Goal: Task Accomplishment & Management: Use online tool/utility

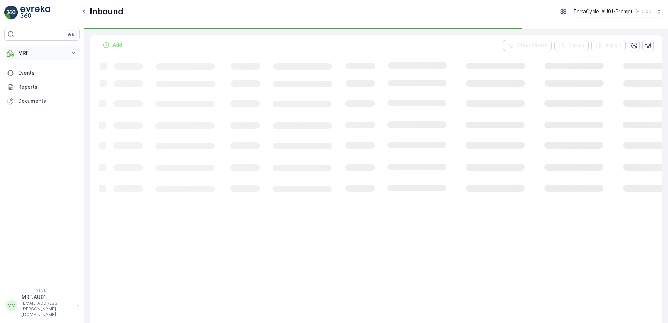
click at [71, 53] on icon at bounding box center [73, 53] width 7 height 7
click at [39, 95] on link "Process" at bounding box center [47, 94] width 65 height 10
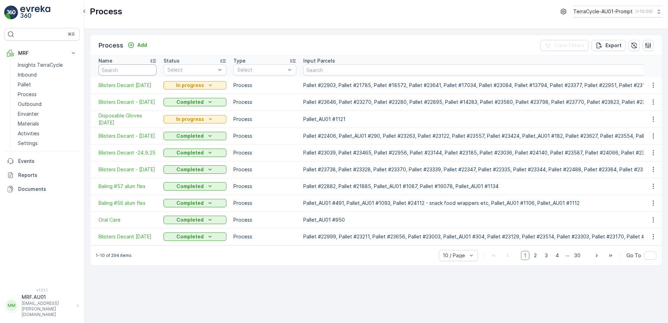
click at [144, 69] on input "text" at bounding box center [127, 69] width 58 height 11
type input "blisters"
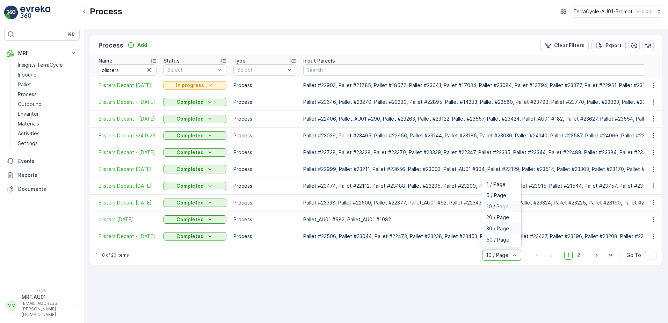
click at [507, 234] on div "30 / Page" at bounding box center [501, 228] width 39 height 11
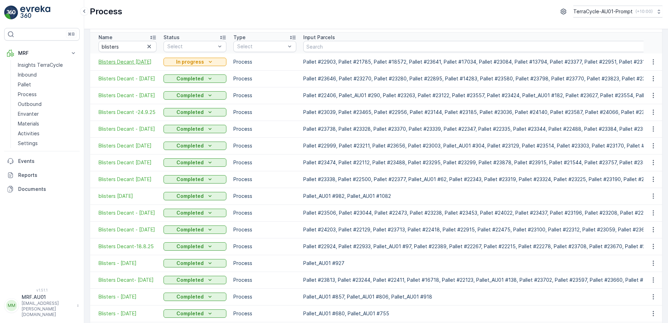
scroll to position [35, 0]
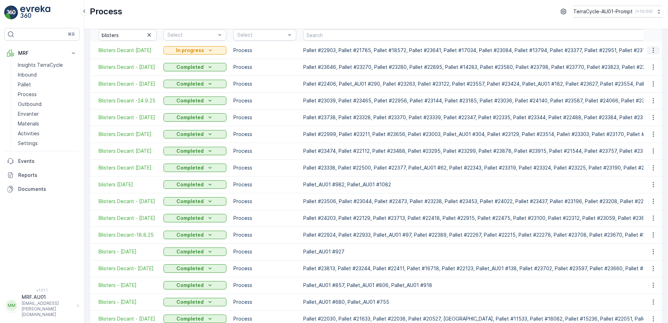
click at [651, 51] on icon "button" at bounding box center [652, 50] width 7 height 7
click at [639, 29] on div "Process TerraCycle-AU01-Prompt ( +10:00 )" at bounding box center [375, 14] width 583 height 29
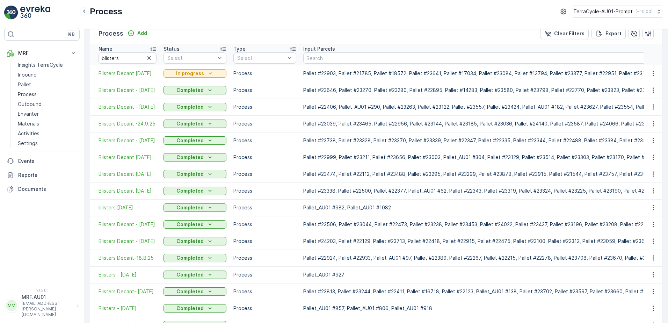
scroll to position [0, 0]
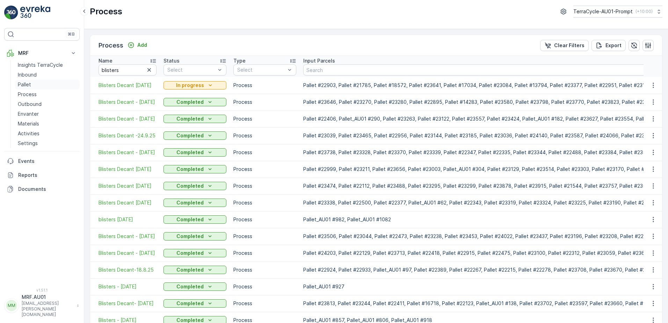
click at [21, 83] on p "Pallet" at bounding box center [24, 84] width 13 height 7
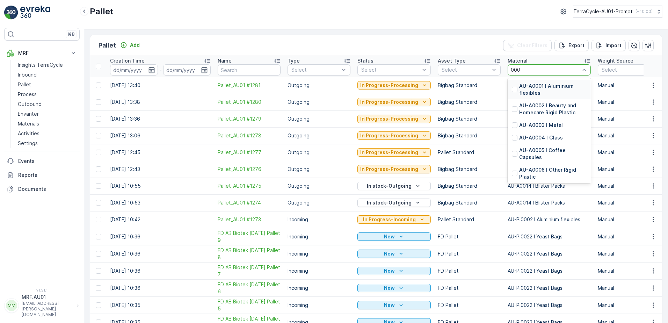
type input "0008"
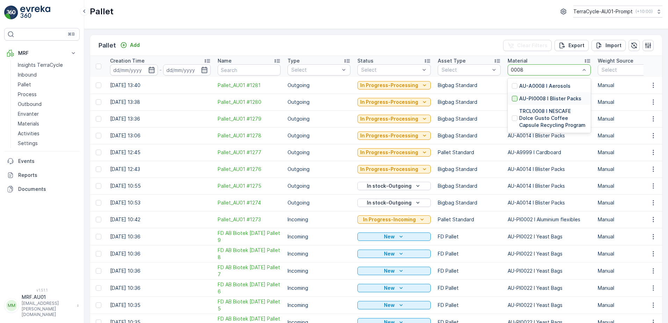
click at [512, 98] on div at bounding box center [515, 99] width 6 height 6
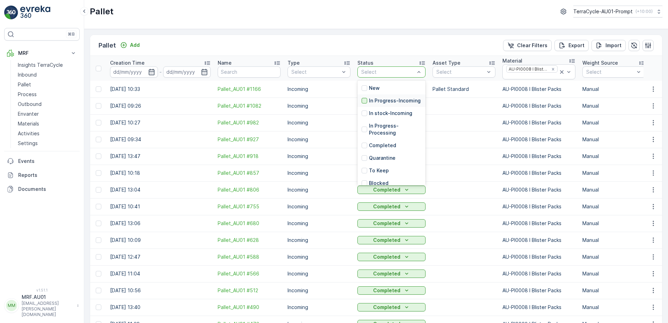
click at [366, 102] on div at bounding box center [364, 101] width 6 height 6
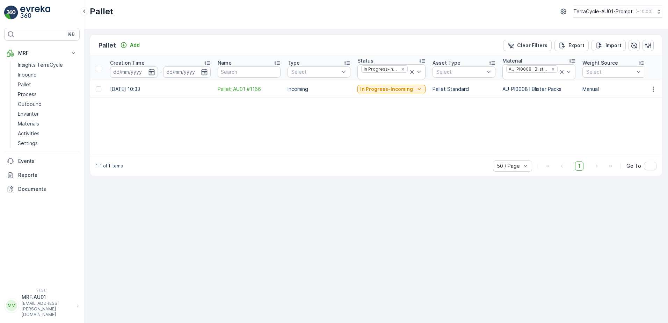
click at [346, 116] on div "Creation Time - Name Type Select Status In Progress-Incoming Asset Type Select …" at bounding box center [376, 106] width 572 height 100
